Goal: Task Accomplishment & Management: Use online tool/utility

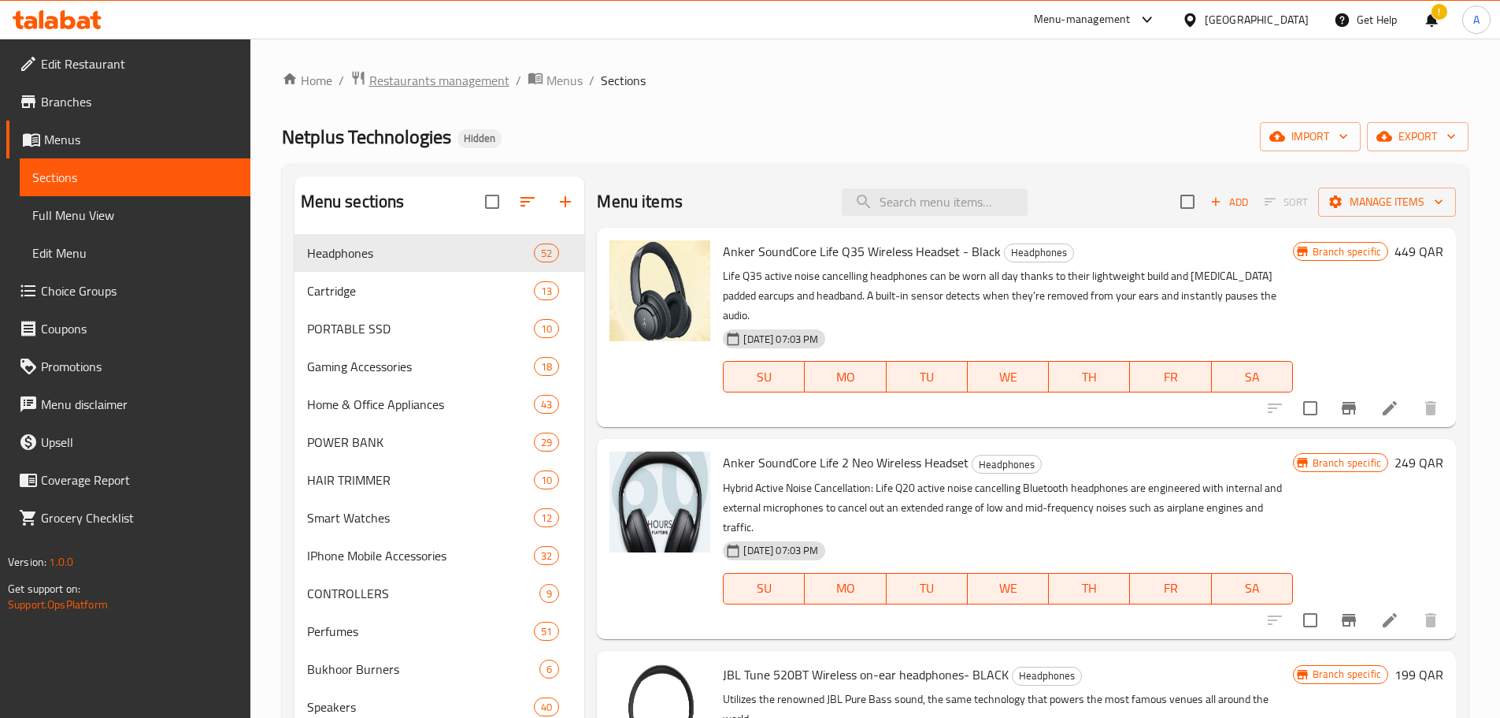
click at [484, 83] on span "Restaurants management" at bounding box center [439, 80] width 140 height 19
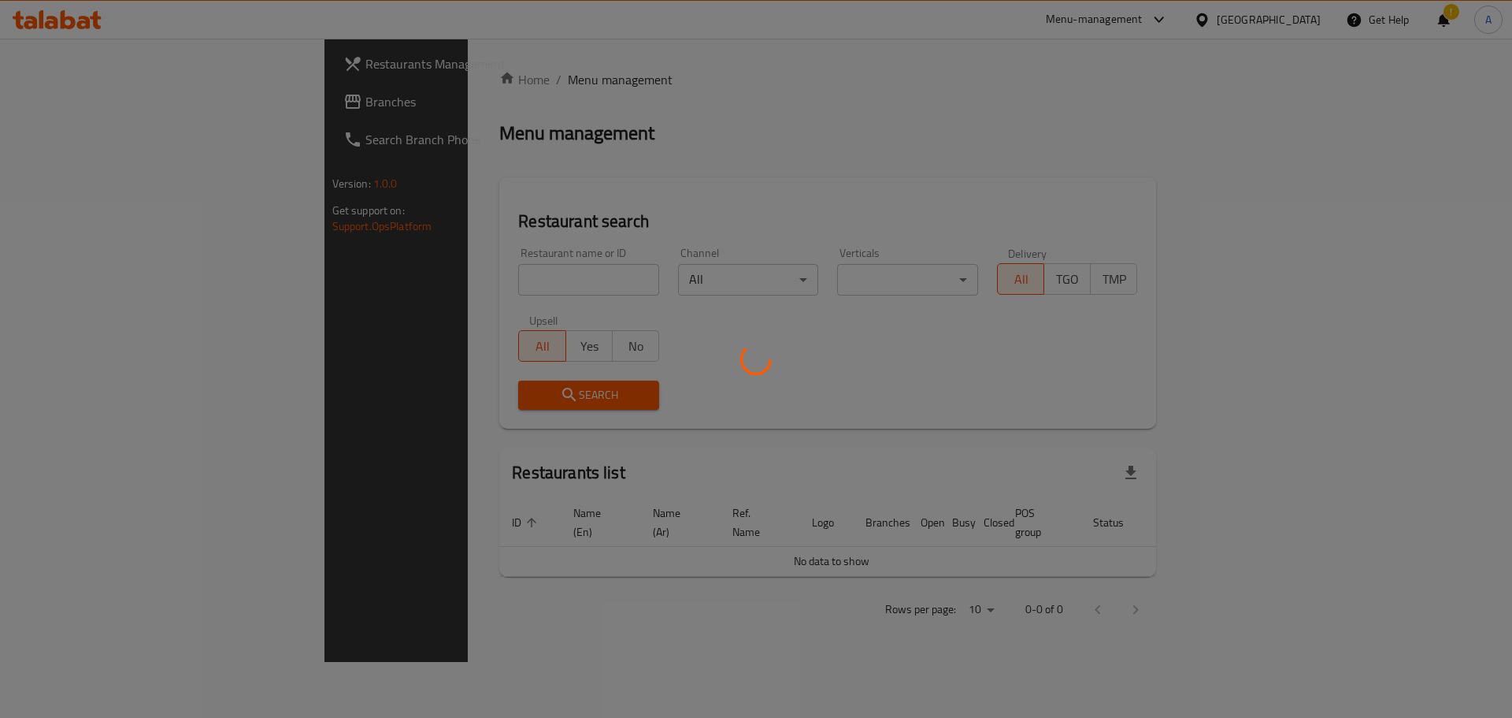
click at [468, 273] on div at bounding box center [756, 359] width 1512 height 718
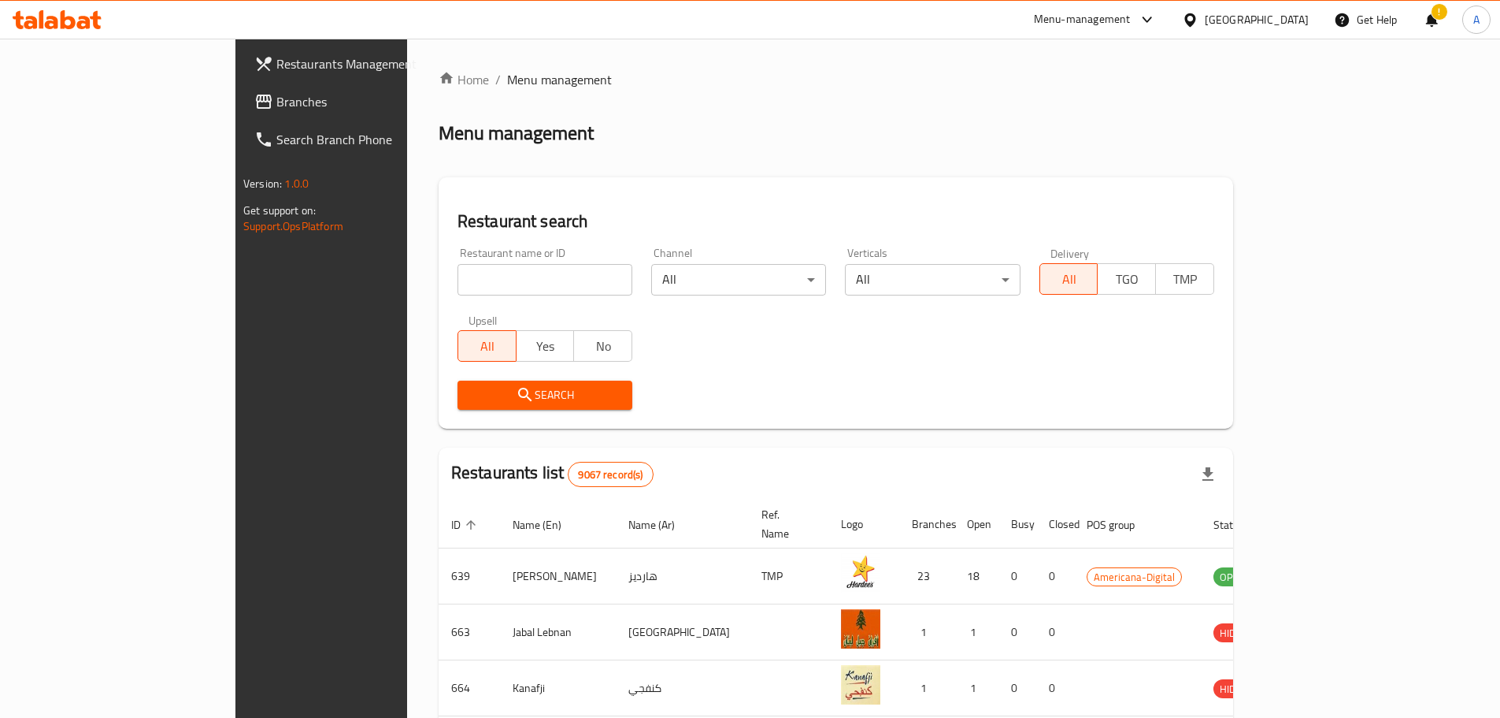
click at [468, 275] on input "search" at bounding box center [545, 280] width 175 height 32
type input "hut mobile"
click button "Search" at bounding box center [545, 394] width 175 height 29
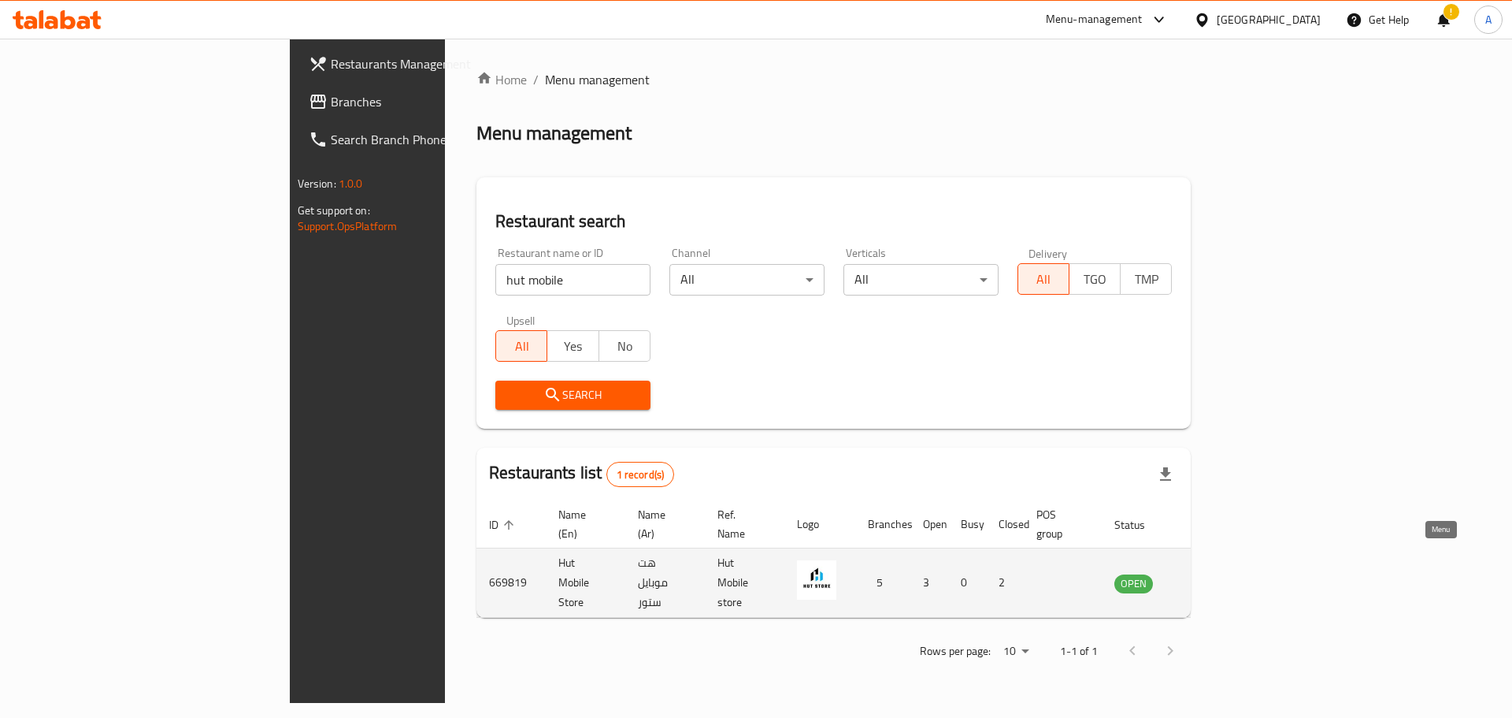
click at [1216, 573] on icon "enhanced table" at bounding box center [1206, 582] width 19 height 19
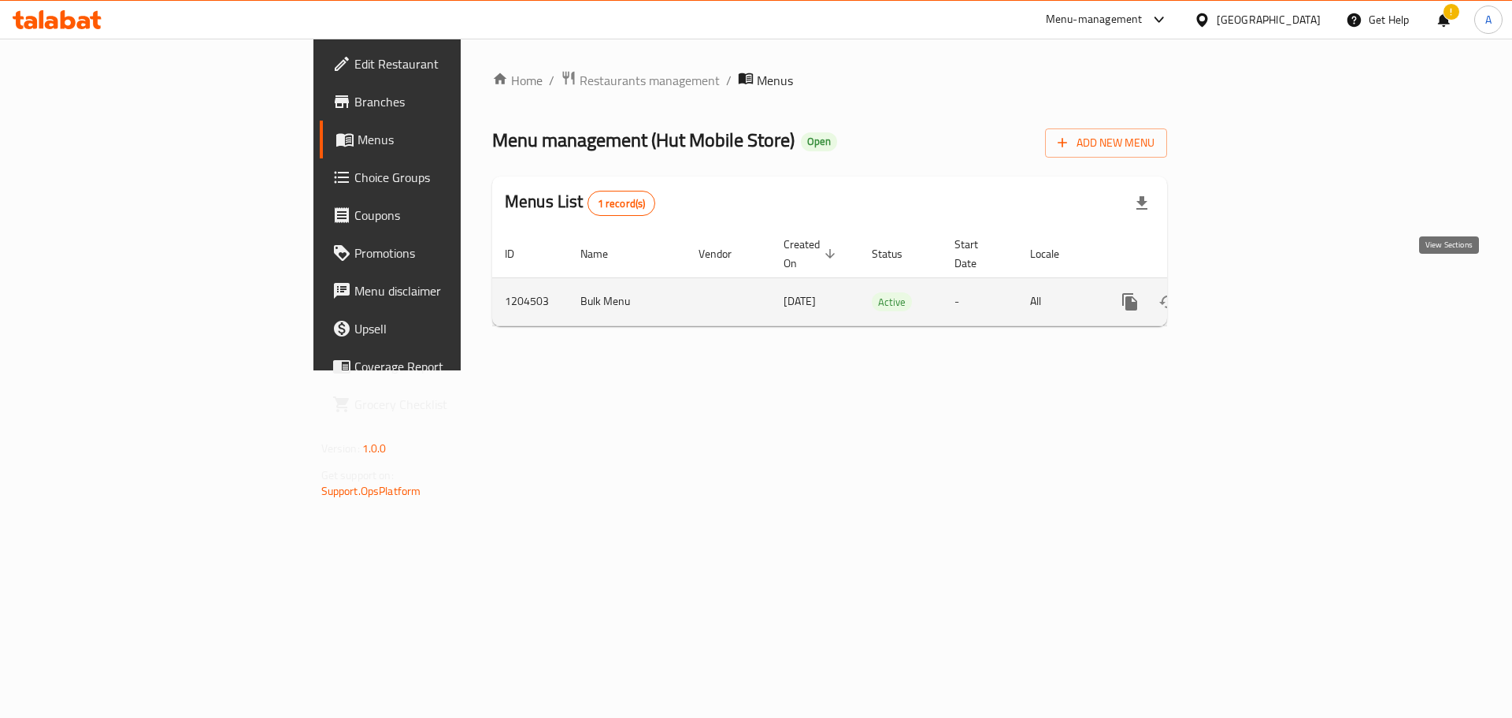
click at [1263, 283] on link "enhanced table" at bounding box center [1244, 302] width 38 height 38
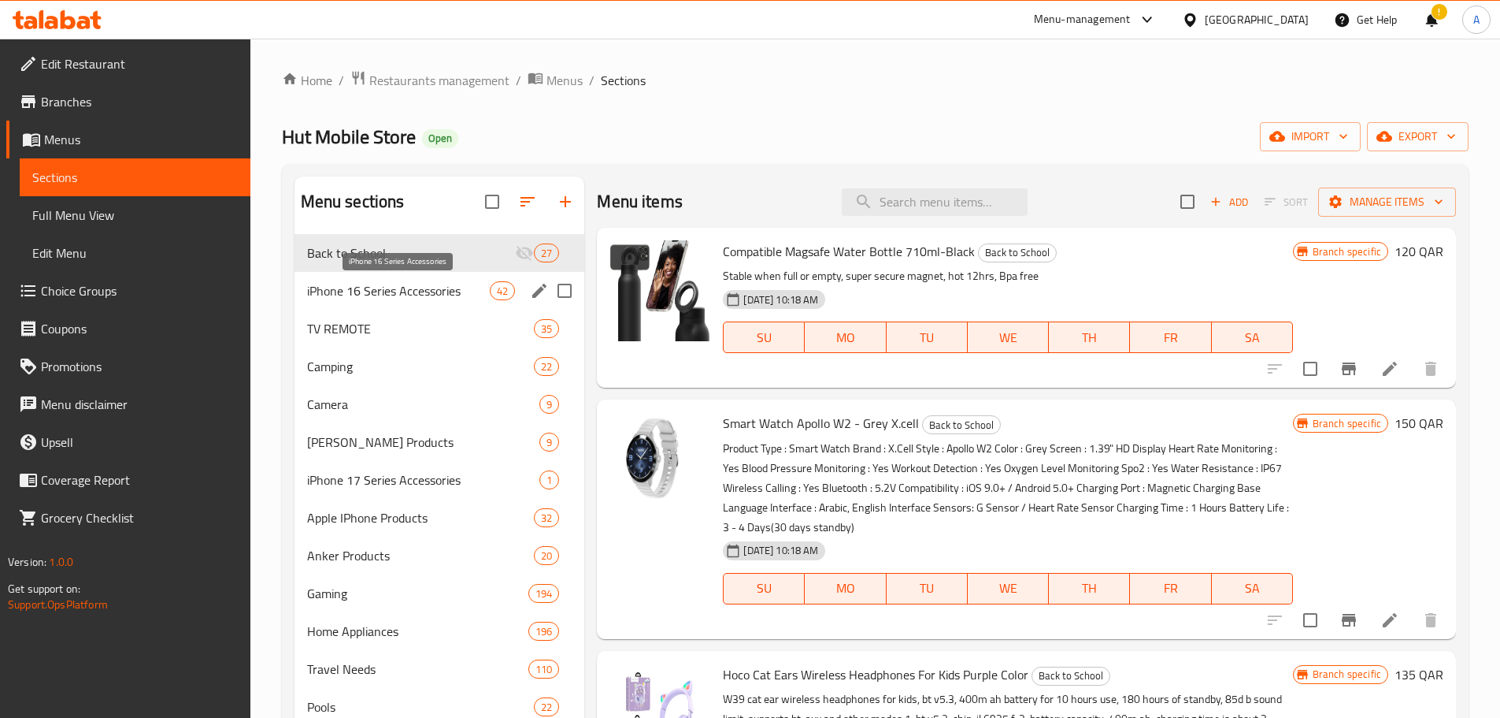
click at [374, 292] on span "iPhone 16 Series Accessories" at bounding box center [399, 290] width 184 height 19
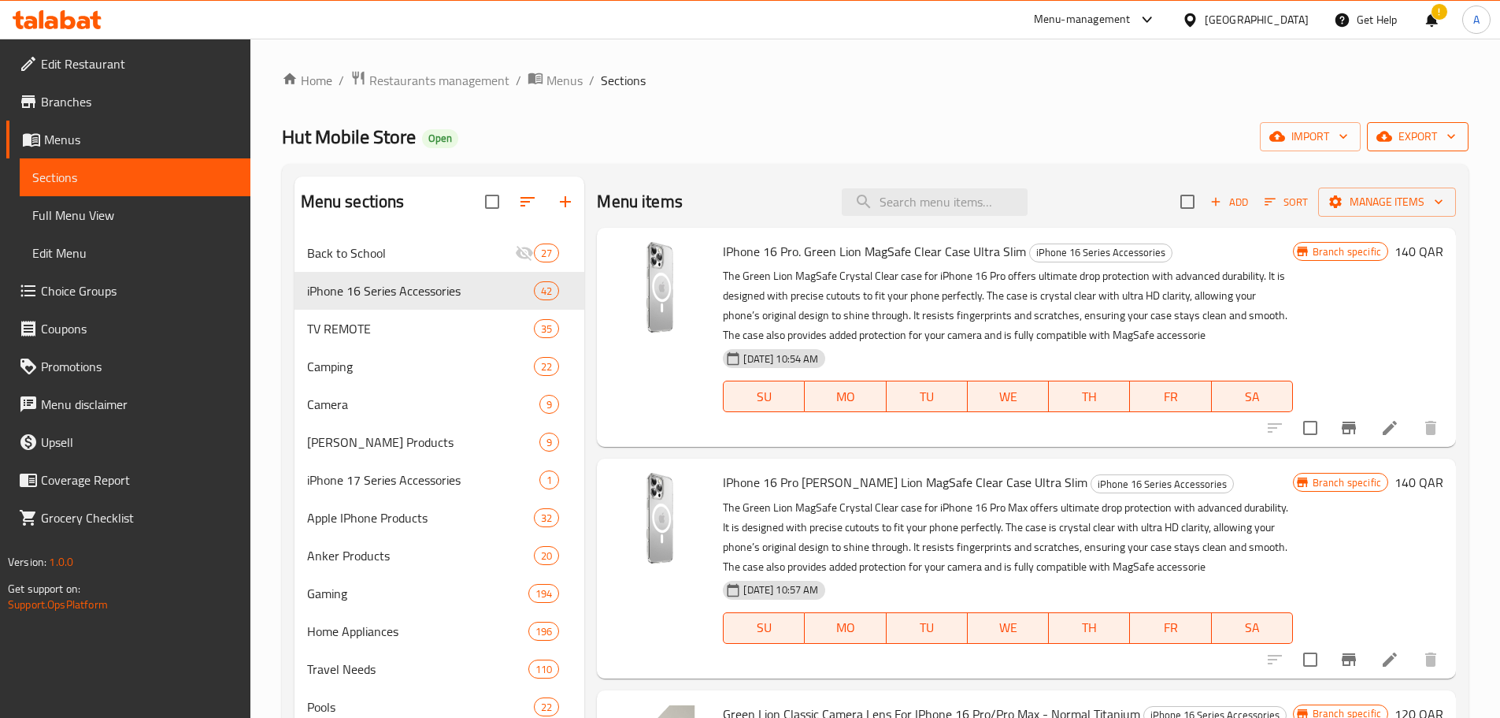
click at [1450, 132] on icon "button" at bounding box center [1452, 136] width 16 height 16
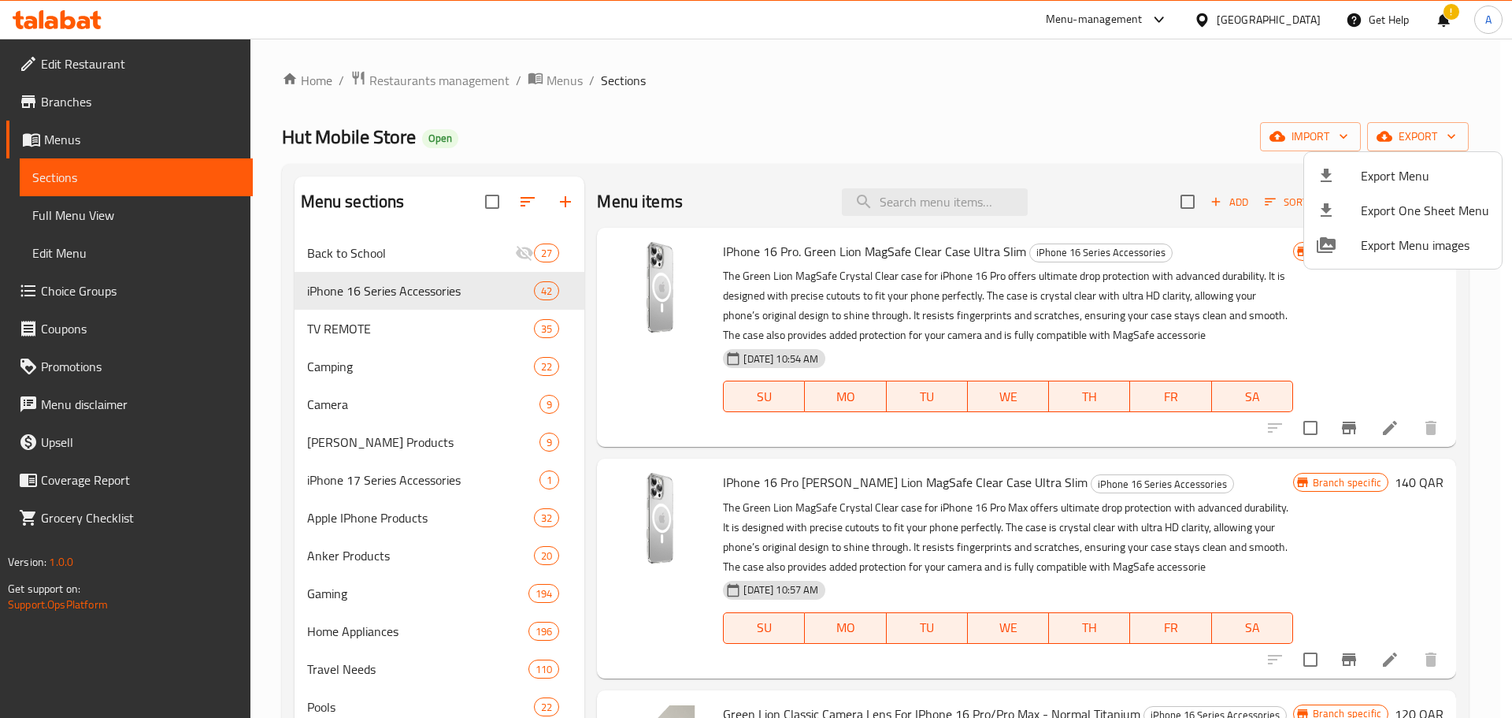
click at [1399, 168] on span "Export Menu" at bounding box center [1425, 175] width 128 height 19
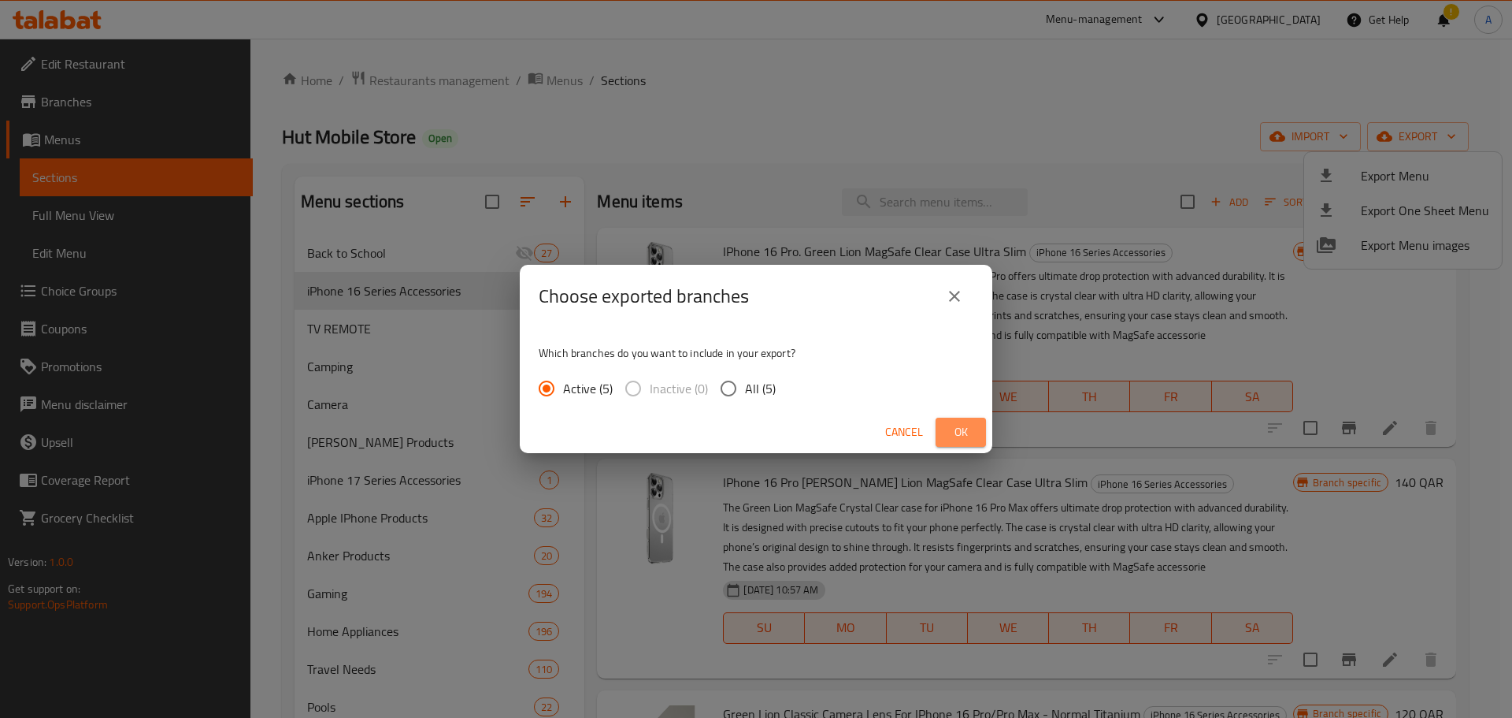
click at [956, 433] on span "Ok" at bounding box center [960, 432] width 25 height 20
